Goal: Find contact information: Find contact information

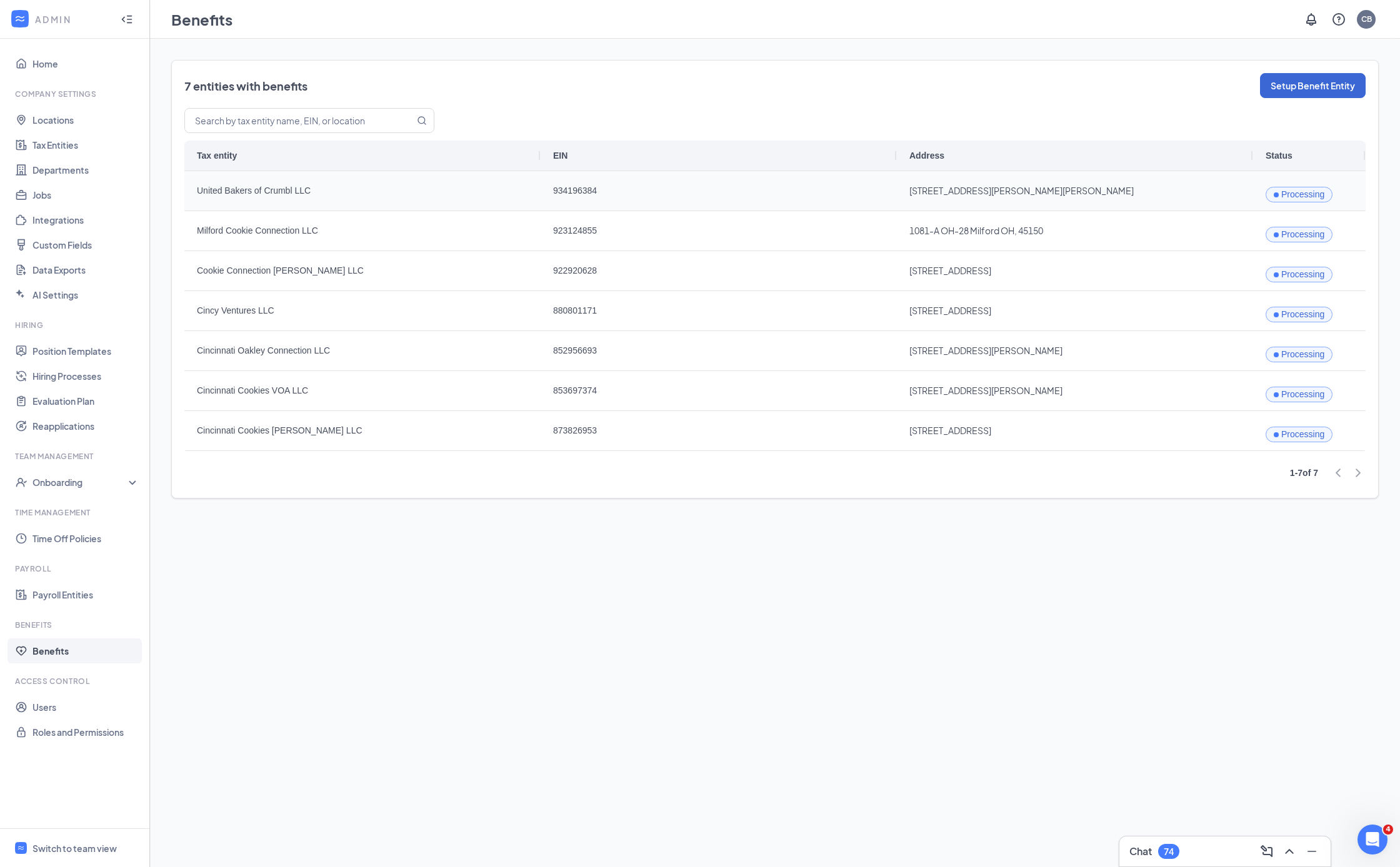
click at [267, 188] on span "United Bakers of Crumbl LLC" at bounding box center [362, 191] width 331 height 38
click at [586, 204] on span "934196384" at bounding box center [718, 191] width 331 height 38
click at [583, 196] on span "934196384" at bounding box center [718, 191] width 331 height 38
click at [766, 183] on span "934196384" at bounding box center [718, 191] width 331 height 38
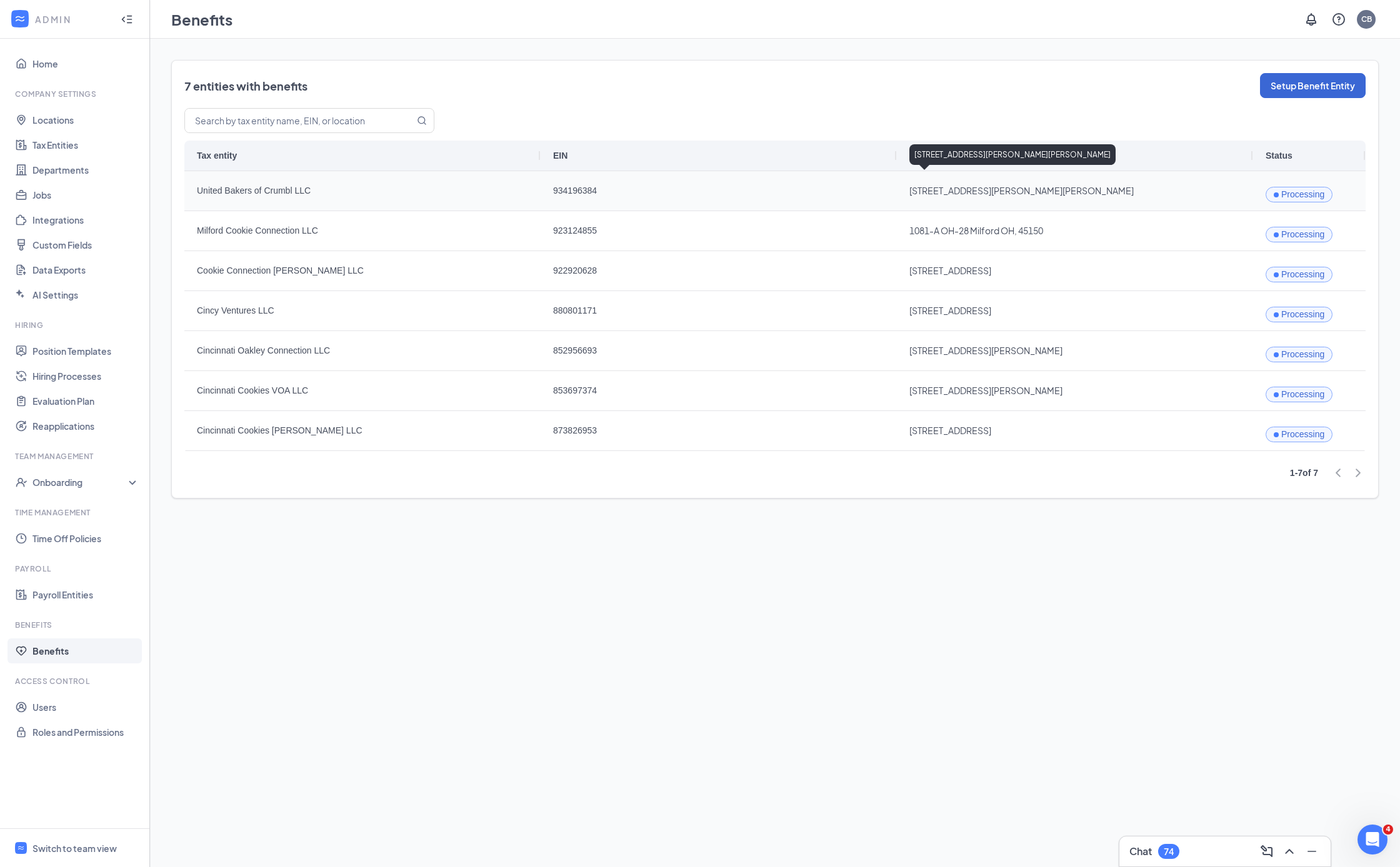
click at [1082, 191] on span "[STREET_ADDRESS][PERSON_NAME][PERSON_NAME]" at bounding box center [1075, 191] width 331 height 38
click at [242, 190] on span "United Bakers of Crumbl LLC" at bounding box center [362, 191] width 331 height 38
click at [39, 63] on link "Home" at bounding box center [86, 63] width 107 height 25
